Goal: Information Seeking & Learning: Learn about a topic

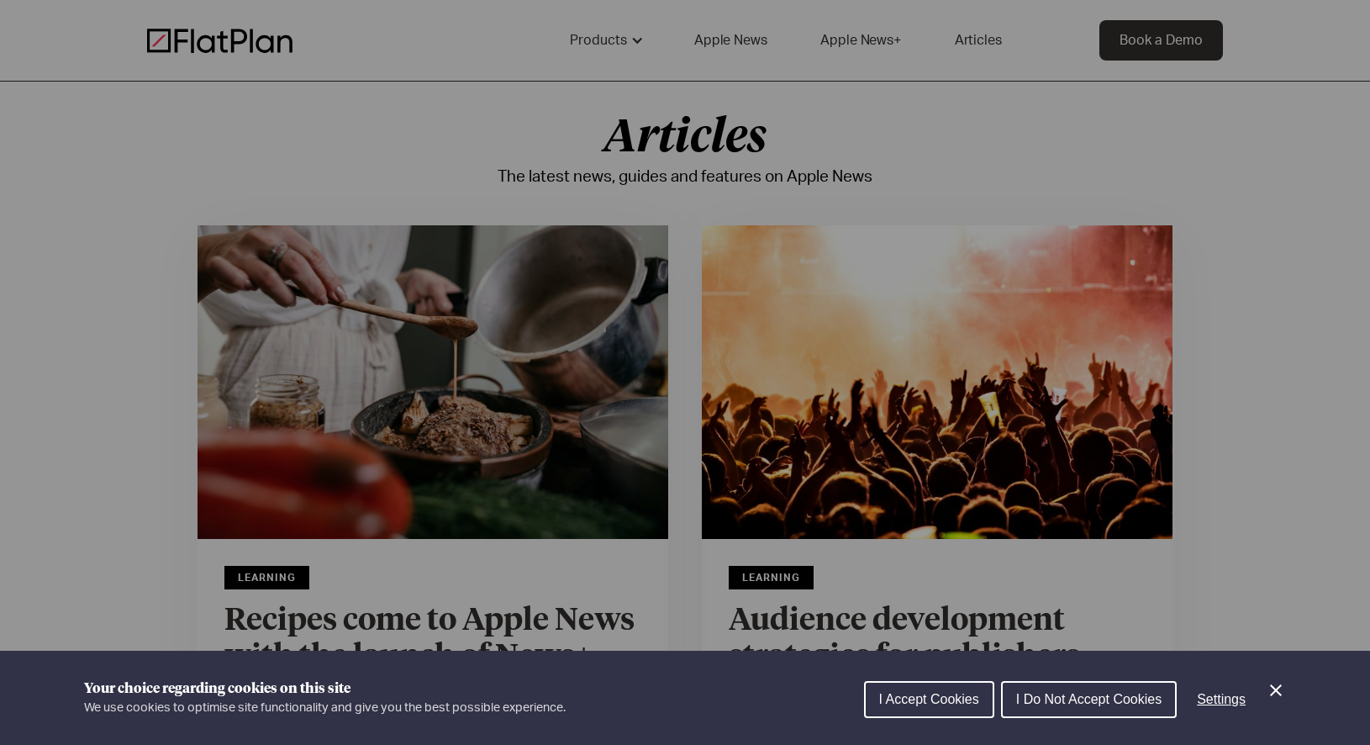
click at [449, 271] on div "Cookie preferences" at bounding box center [685, 372] width 1370 height 745
click at [981, 708] on button "I Accept Cookies" at bounding box center [929, 699] width 130 height 37
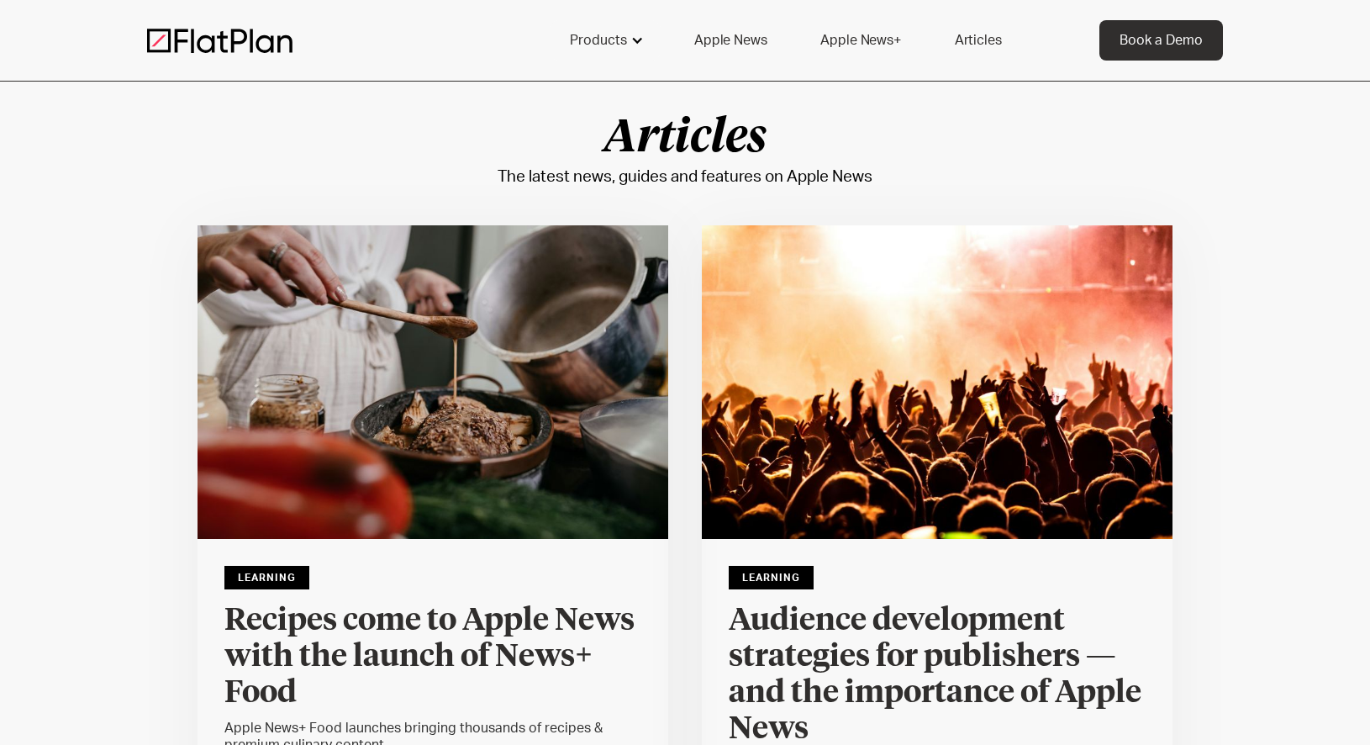
click at [609, 34] on div "Products" at bounding box center [598, 40] width 57 height 20
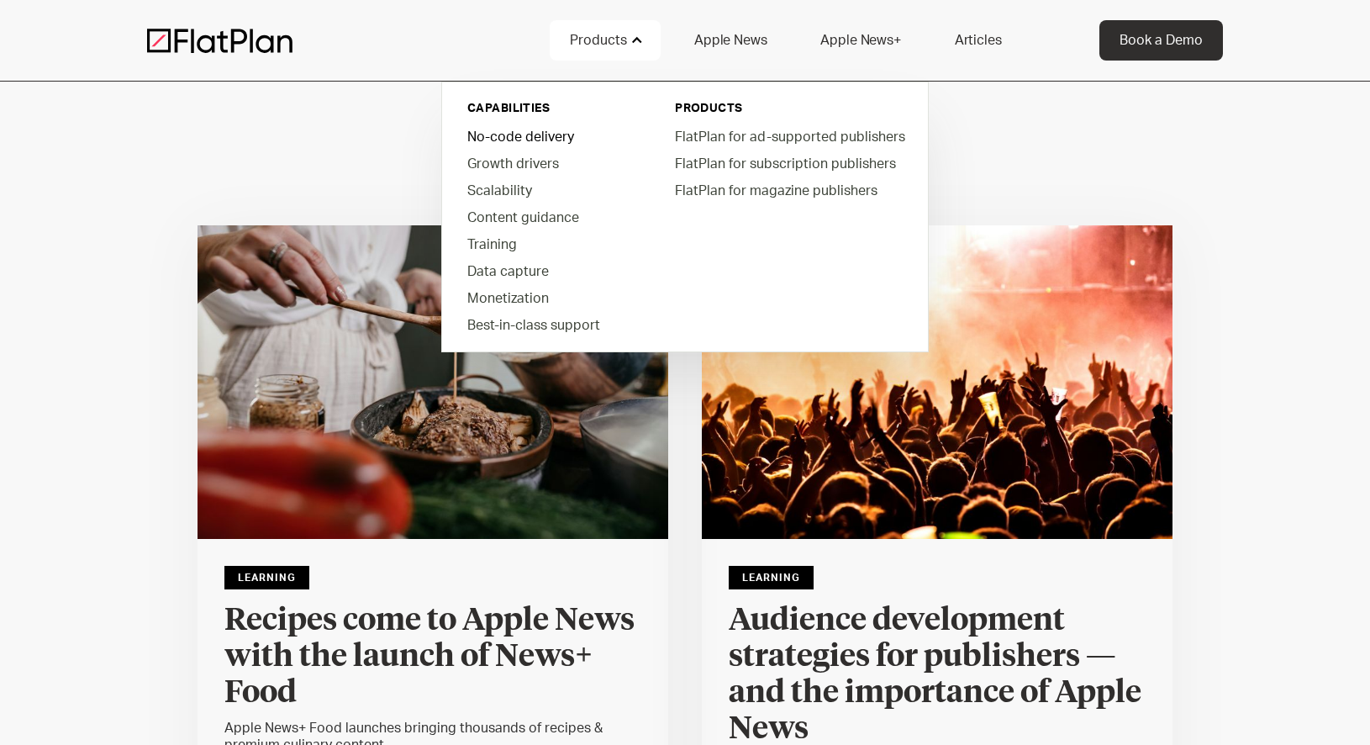
click at [503, 141] on link "No-code delivery" at bounding box center [549, 136] width 191 height 27
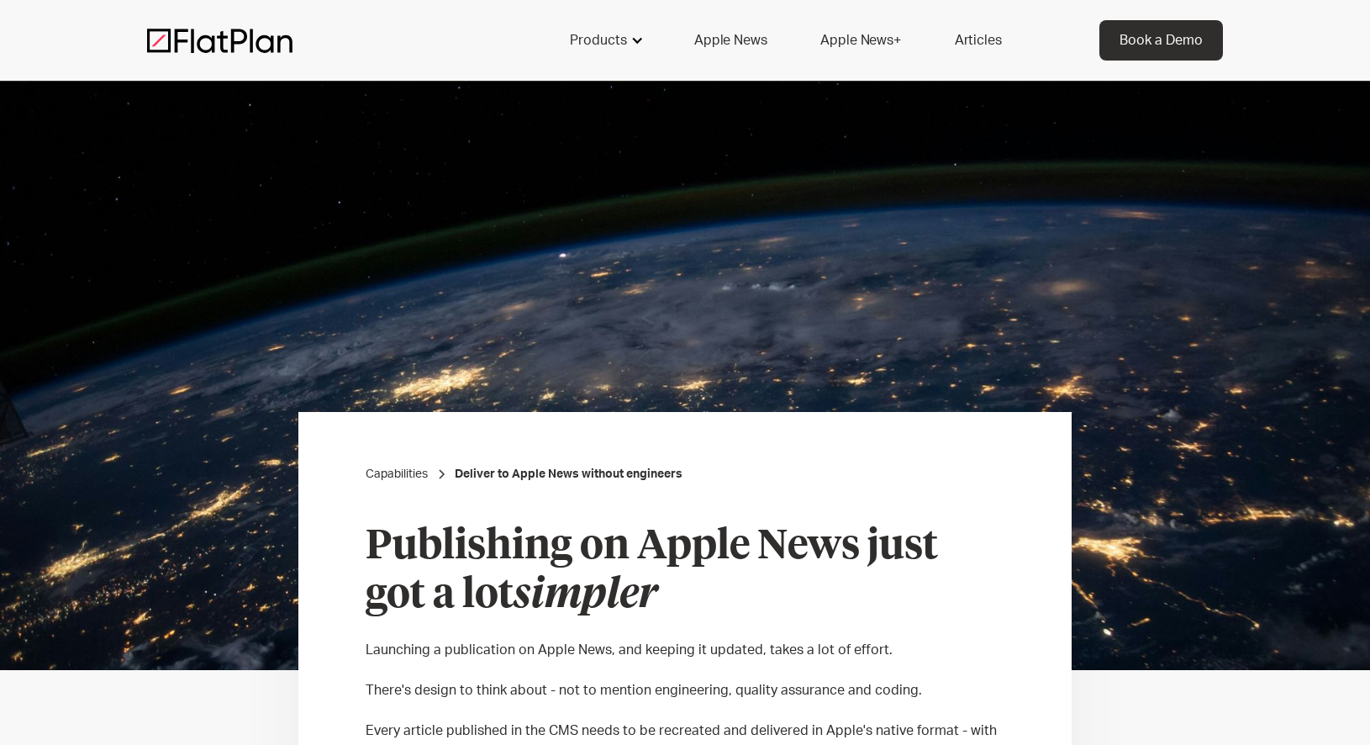
click at [631, 29] on div "Products" at bounding box center [605, 40] width 111 height 40
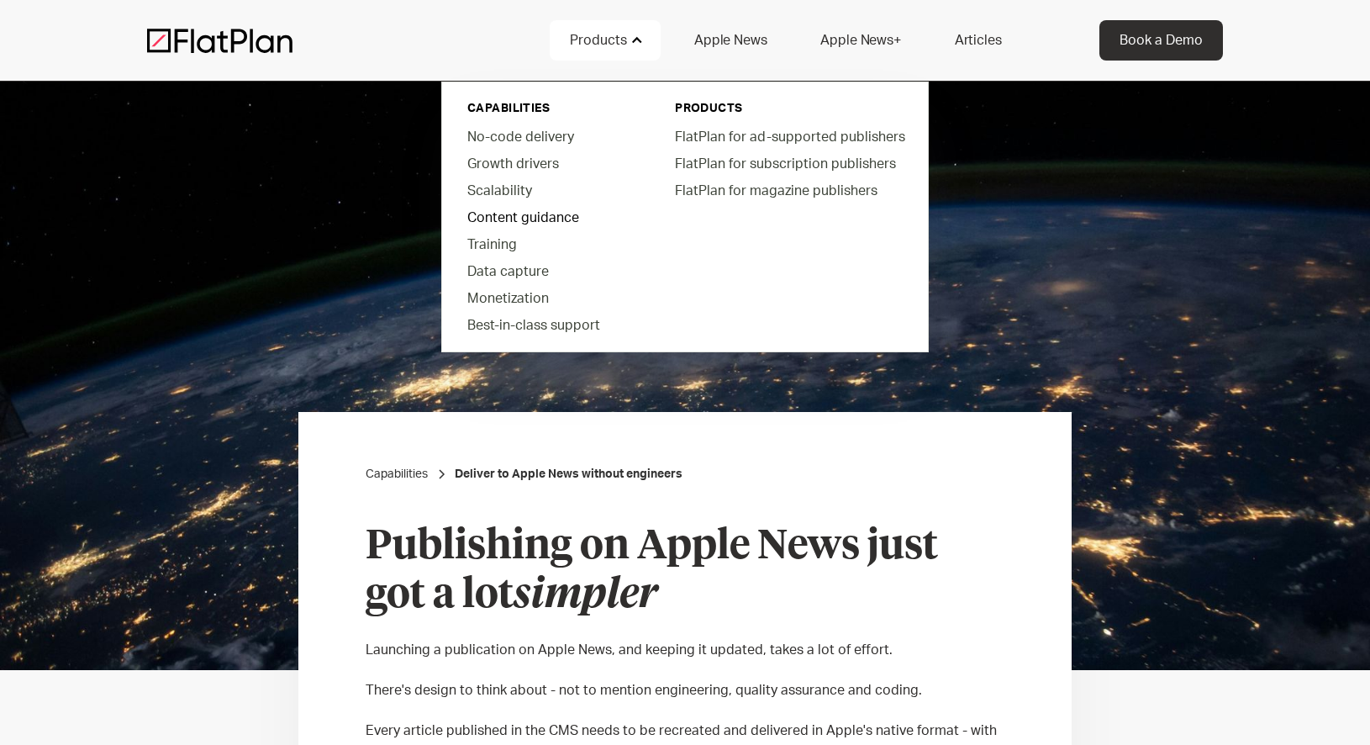
click at [488, 206] on link "Content guidance" at bounding box center [549, 216] width 191 height 27
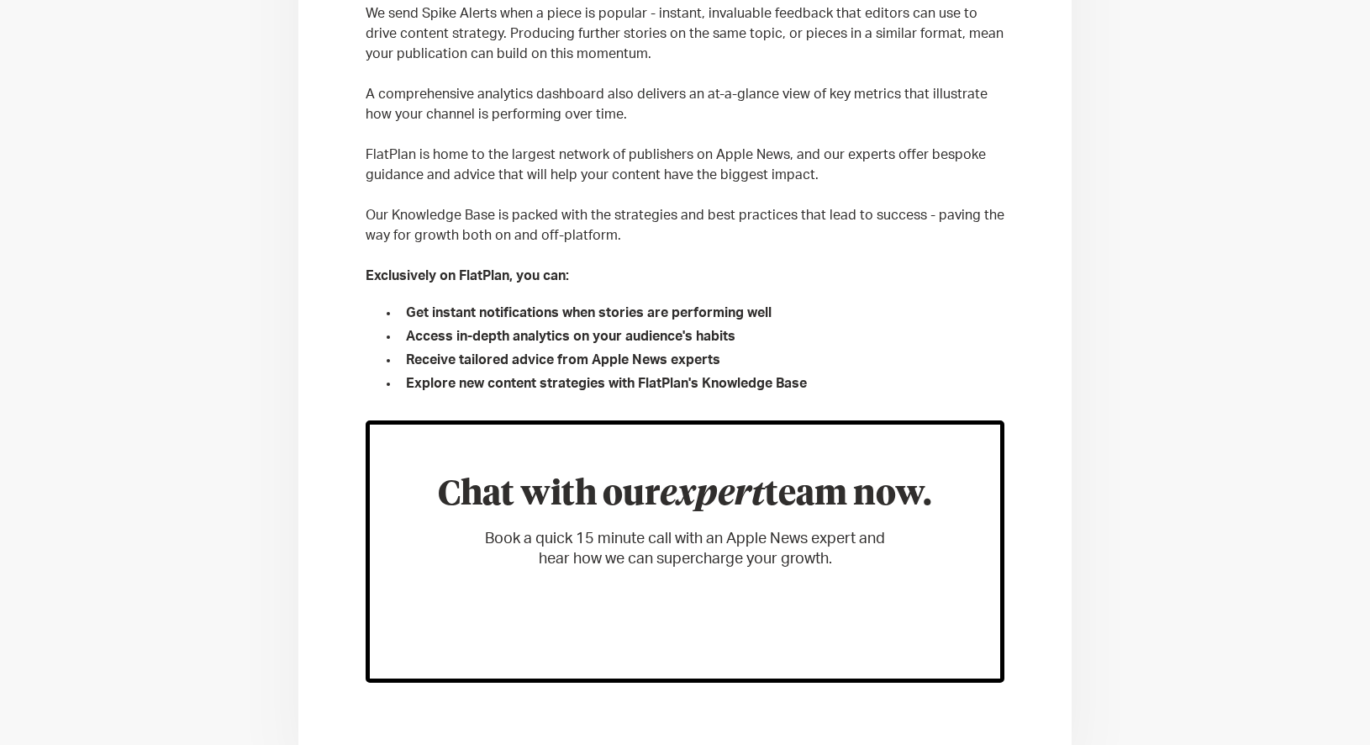
scroll to position [1015, 0]
